Goal: Transaction & Acquisition: Purchase product/service

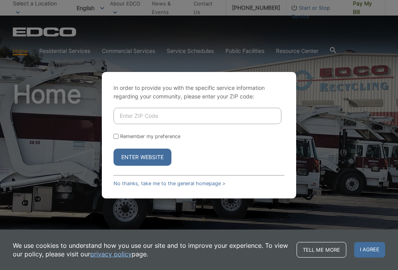
click at [168, 116] on input "Enter ZIP Code" at bounding box center [198, 116] width 168 height 16
type input "92064"
click at [153, 156] on button "Enter Website" at bounding box center [143, 157] width 58 height 17
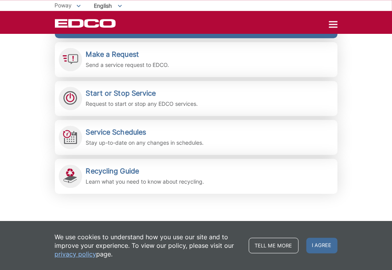
scroll to position [210, 0]
click at [86, 20] on h2 "Pay Your Bill" at bounding box center [135, 16] width 99 height 9
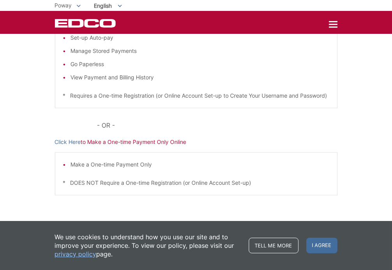
scroll to position [192, 0]
click at [55, 146] on link "Click Here" at bounding box center [68, 142] width 26 height 9
